Goal: Book appointment/travel/reservation

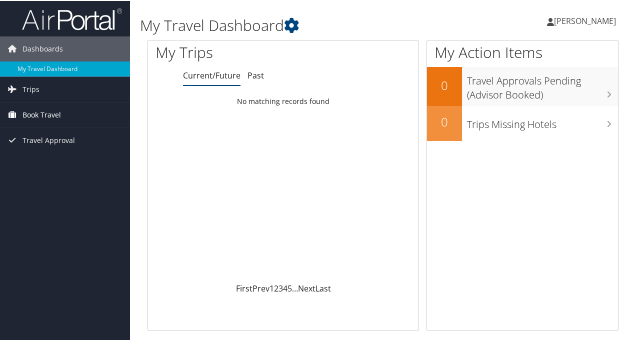
click at [43, 118] on span "Book Travel" at bounding box center [42, 114] width 39 height 25
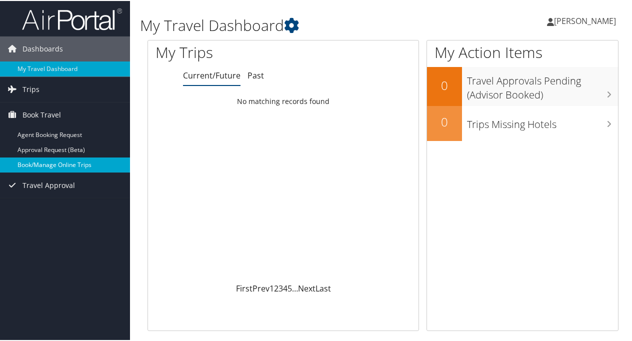
click at [49, 164] on link "Book/Manage Online Trips" at bounding box center [65, 164] width 130 height 15
